Goal: Information Seeking & Learning: Learn about a topic

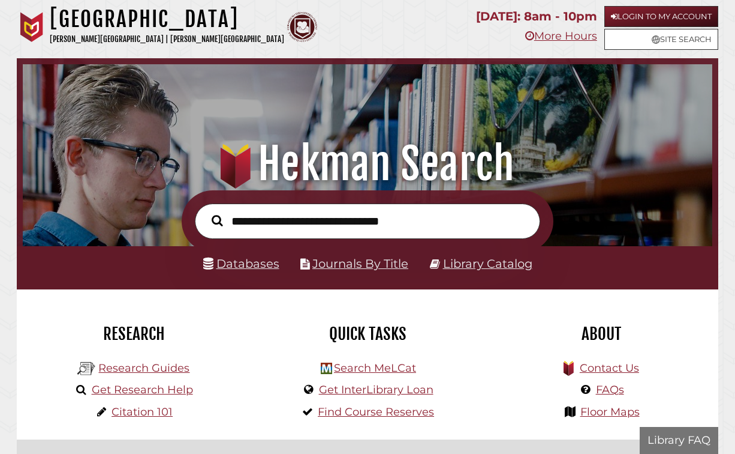
click at [320, 227] on input "text" at bounding box center [368, 220] width 346 height 35
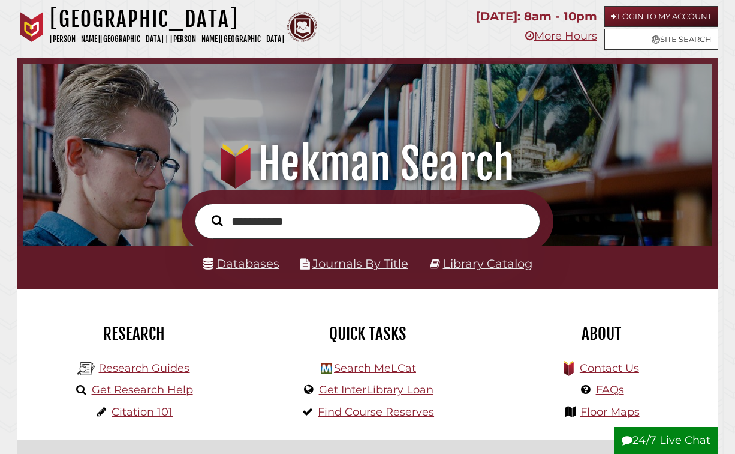
type input "**********"
click at [206, 212] on button "Search" at bounding box center [217, 220] width 23 height 17
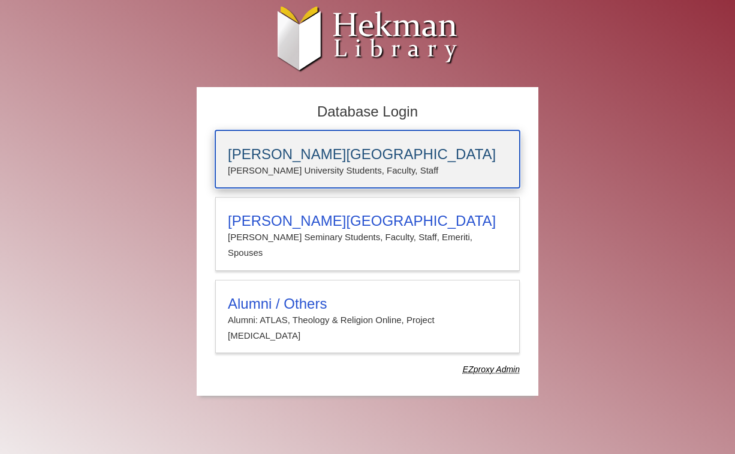
click at [313, 162] on h3 "[PERSON_NAME][GEOGRAPHIC_DATA]" at bounding box center [368, 154] width 280 height 17
